Goal: Transaction & Acquisition: Purchase product/service

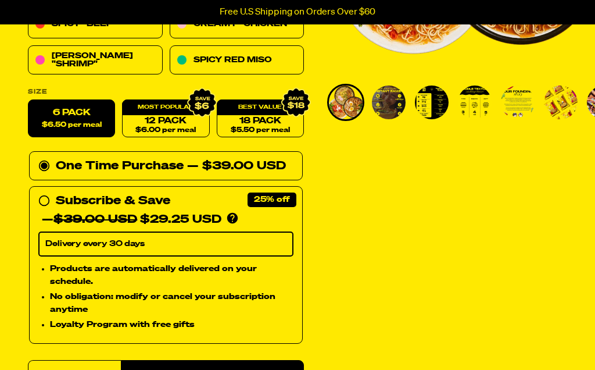
scroll to position [279, 0]
click at [523, 103] on img "Go to slide 5" at bounding box center [518, 102] width 34 height 34
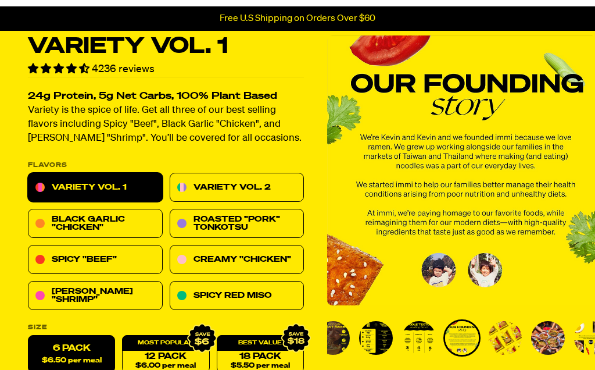
scroll to position [42, 0]
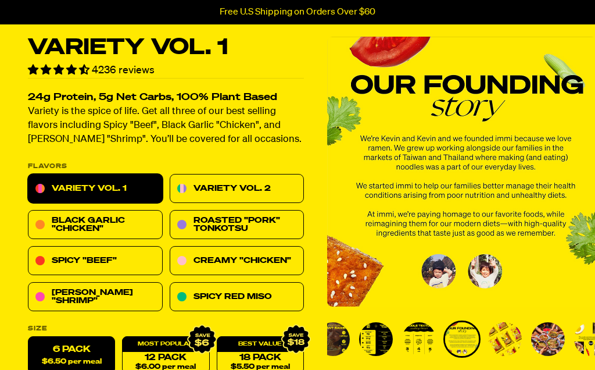
click at [425, 341] on img "Go to slide 4" at bounding box center [419, 339] width 34 height 34
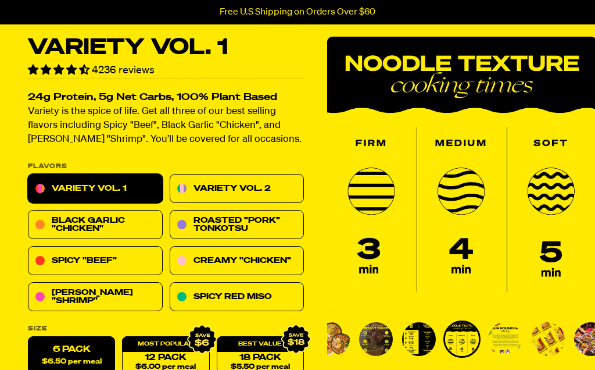
click at [381, 344] on img "Go to slide 2" at bounding box center [376, 339] width 34 height 34
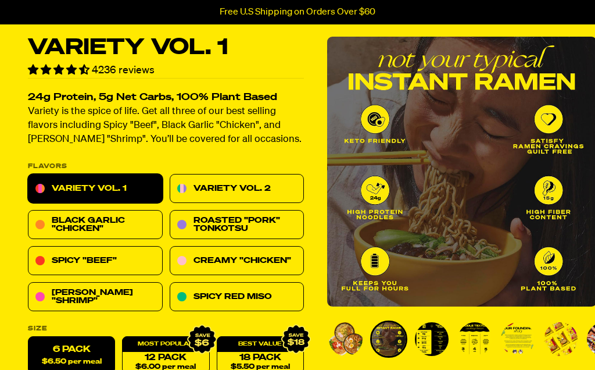
click at [434, 345] on img "Go to slide 3" at bounding box center [432, 339] width 34 height 34
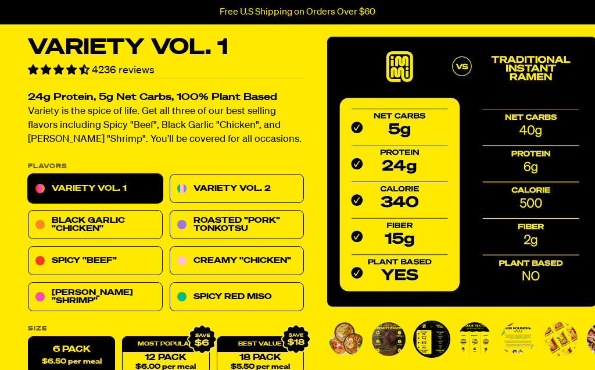
click at [481, 343] on img "Go to slide 4" at bounding box center [475, 339] width 34 height 34
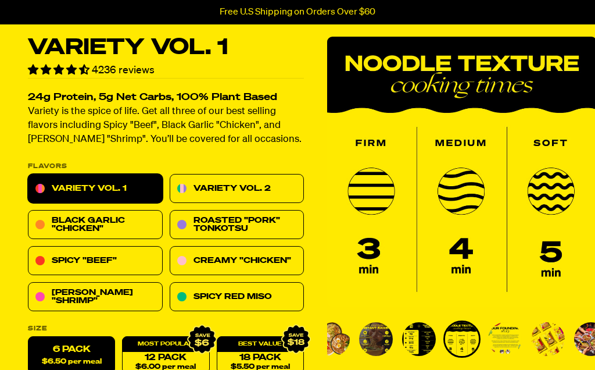
click at [512, 340] on img "Go to slide 5" at bounding box center [505, 339] width 34 height 34
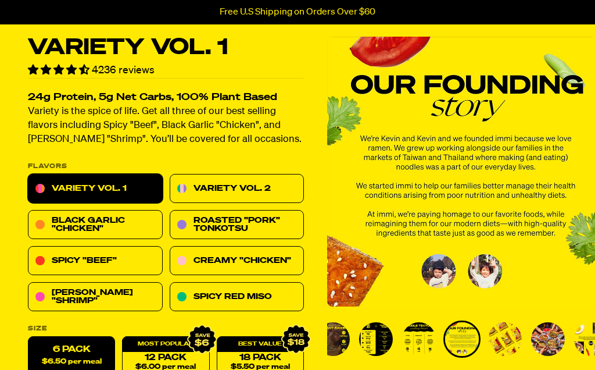
click at [512, 342] on img "Go to slide 6" at bounding box center [505, 339] width 34 height 34
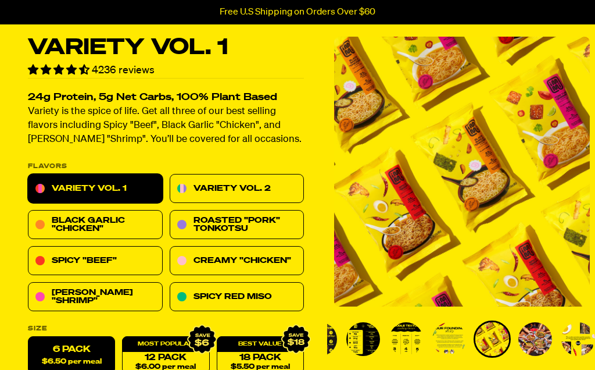
click at [541, 341] on img "Go to slide 7" at bounding box center [536, 339] width 34 height 34
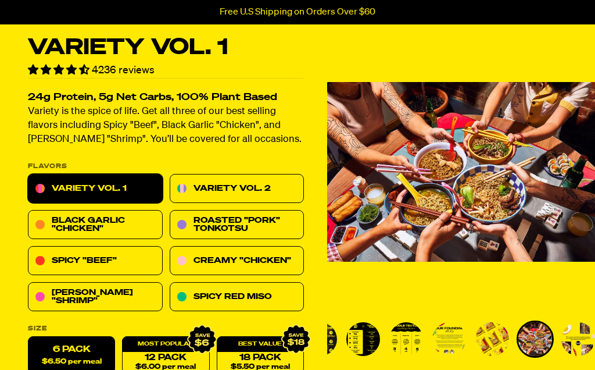
click at [580, 341] on img "Go to slide 8" at bounding box center [579, 339] width 34 height 34
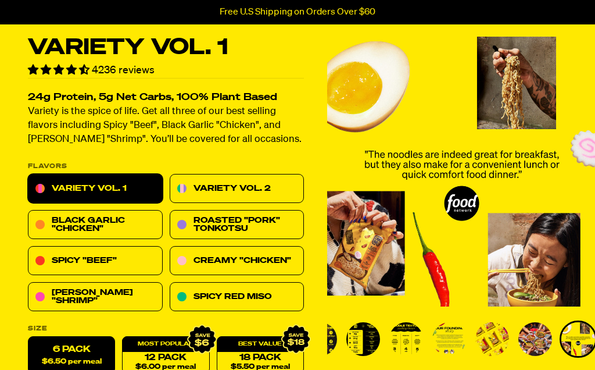
click at [372, 341] on img "Go to slide 3" at bounding box center [364, 339] width 34 height 34
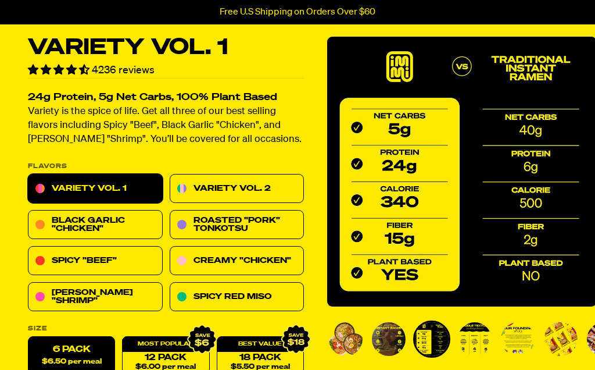
click at [356, 340] on img "Go to slide 1" at bounding box center [346, 339] width 34 height 34
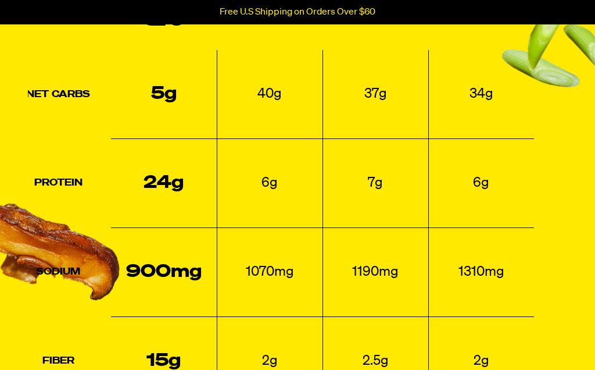
scroll to position [1319, 0]
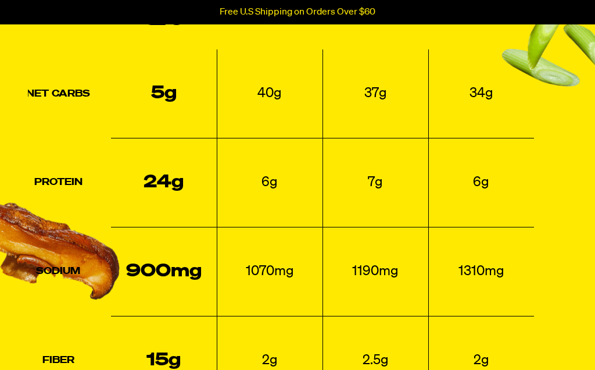
click at [406, 366] on td "2.5g" at bounding box center [376, 360] width 106 height 89
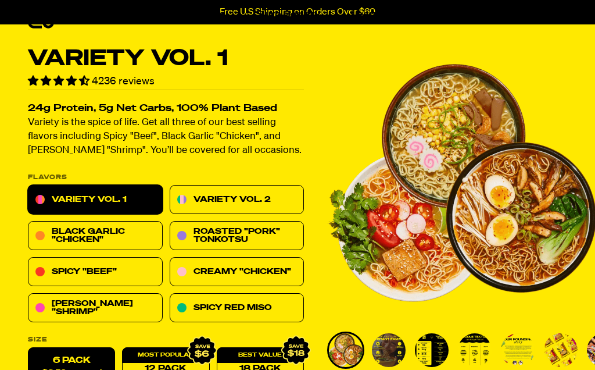
scroll to position [0, 0]
